Goal: Task Accomplishment & Management: Manage account settings

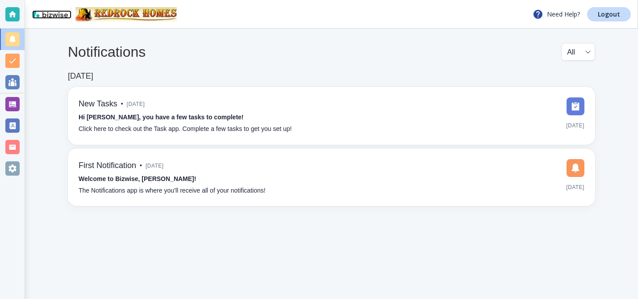
click at [51, 14] on img at bounding box center [50, 13] width 36 height 7
click at [15, 39] on div at bounding box center [12, 39] width 14 height 14
click at [17, 80] on div at bounding box center [12, 82] width 14 height 14
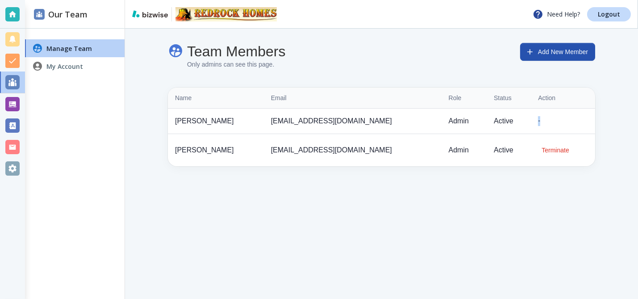
click at [538, 121] on div "-" at bounding box center [563, 121] width 50 height 10
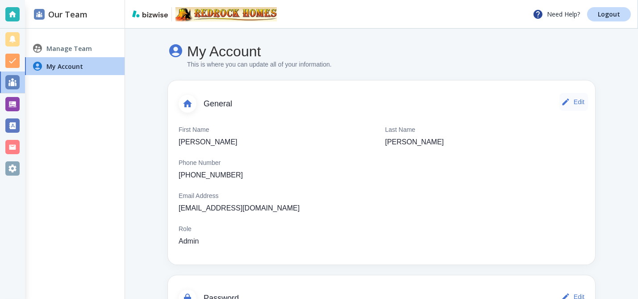
click at [563, 103] on button "Edit" at bounding box center [573, 102] width 29 height 18
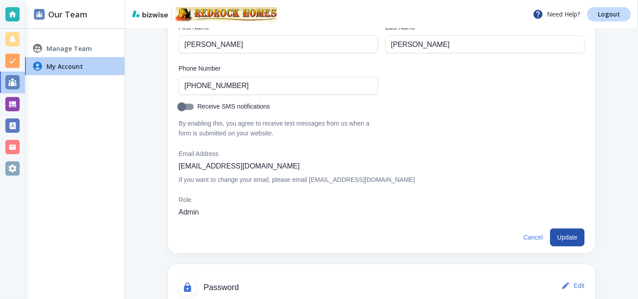
scroll to position [117, 0]
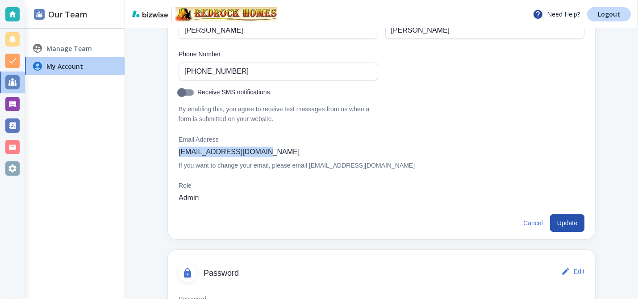
drag, startPoint x: 266, startPoint y: 153, endPoint x: 176, endPoint y: 154, distance: 90.2
click at [177, 156] on div "First Name [PERSON_NAME] First Name Last Name [PERSON_NAME] Last Name Phone Num…" at bounding box center [381, 105] width 427 height 211
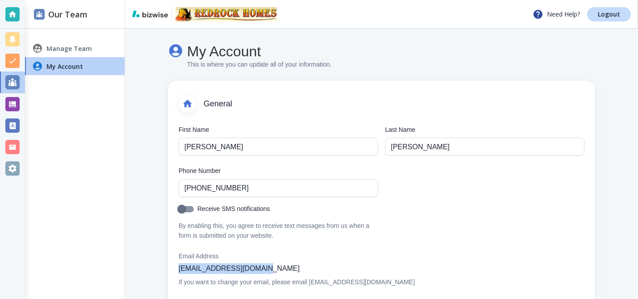
scroll to position [59, 0]
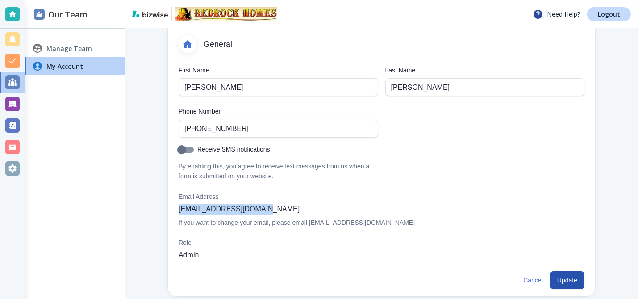
click at [187, 149] on input "Receive SMS notifications" at bounding box center [181, 151] width 51 height 17
click at [446, 180] on div "First Name [PERSON_NAME] First Name Last Name [PERSON_NAME] Last Name Phone Num…" at bounding box center [377, 118] width 413 height 126
click at [192, 148] on input "Receive SMS notifications" at bounding box center [190, 151] width 51 height 17
checkbox input "false"
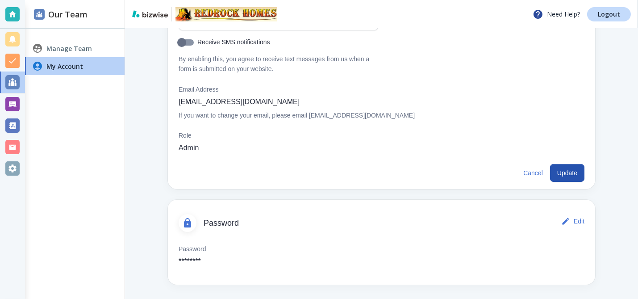
scroll to position [0, 0]
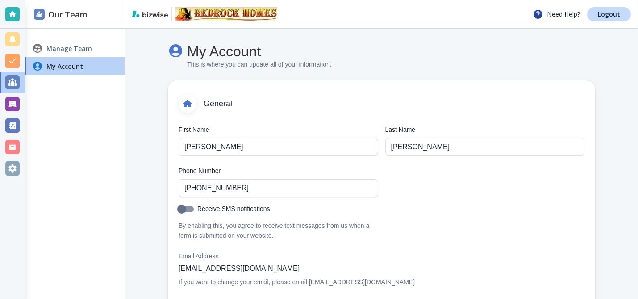
click at [57, 47] on h4 "Manage Team" at bounding box center [69, 48] width 46 height 9
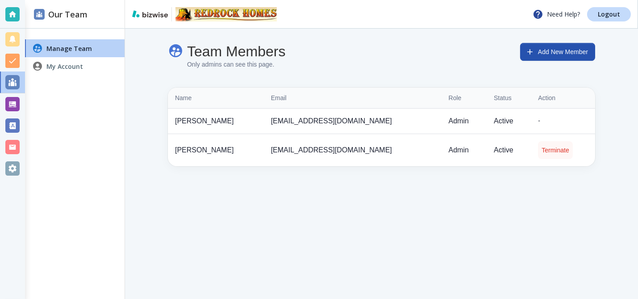
click at [542, 149] on button "Terminate" at bounding box center [555, 150] width 34 height 18
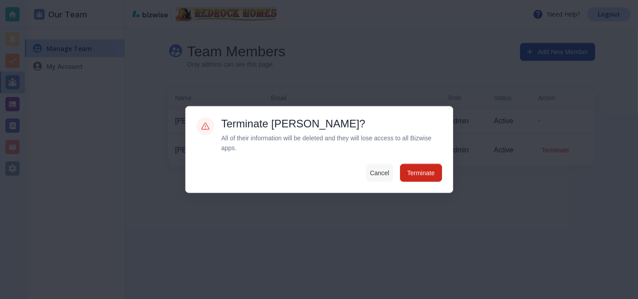
click at [378, 172] on button "Cancel" at bounding box center [379, 173] width 27 height 18
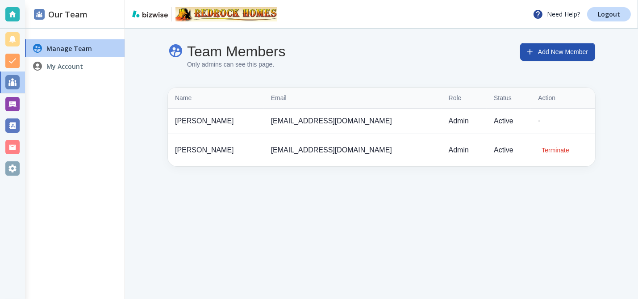
click at [271, 150] on p "[EMAIL_ADDRESS][DOMAIN_NAME]" at bounding box center [352, 150] width 163 height 11
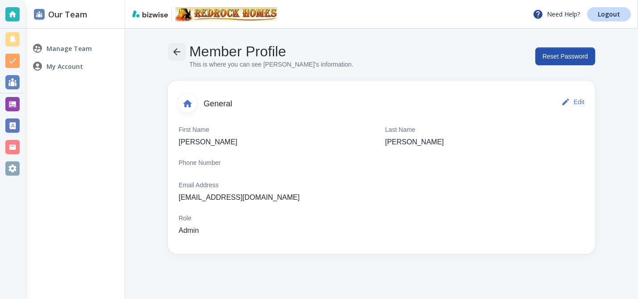
click at [176, 51] on icon "button" at bounding box center [176, 51] width 7 height 7
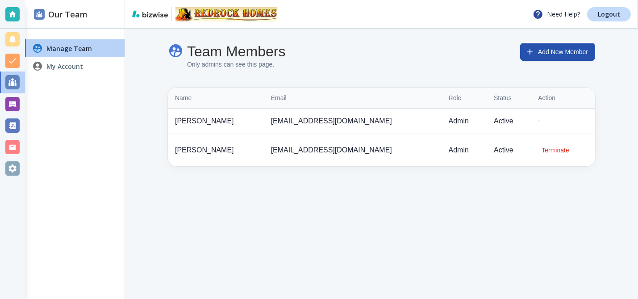
click at [531, 121] on td "-" at bounding box center [563, 120] width 64 height 25
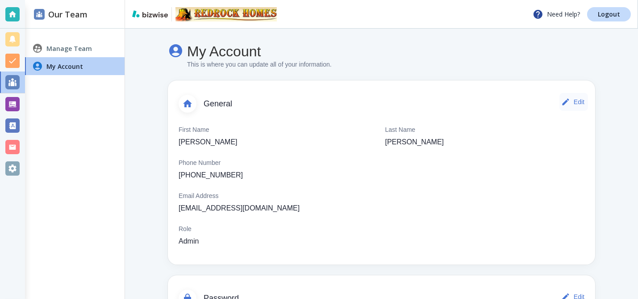
click at [568, 101] on button "Edit" at bounding box center [573, 102] width 29 height 18
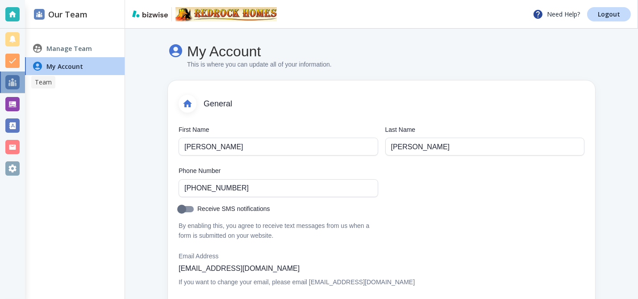
click at [15, 81] on div at bounding box center [12, 82] width 14 height 14
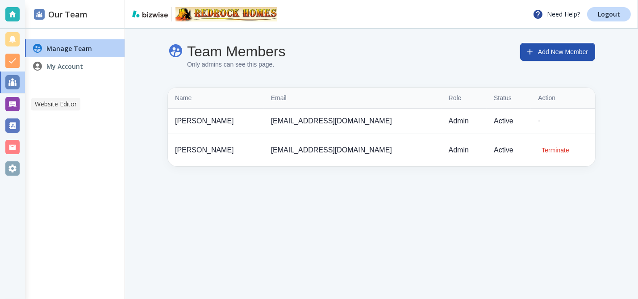
click at [9, 102] on div at bounding box center [12, 104] width 14 height 14
